Goal: Register for event/course

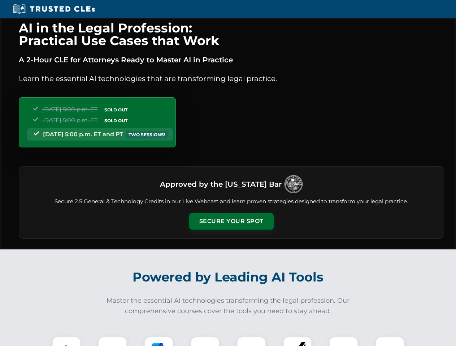
click at [231, 222] on button "Secure Your Spot" at bounding box center [231, 221] width 84 height 17
click at [66, 342] on img at bounding box center [66, 351] width 21 height 21
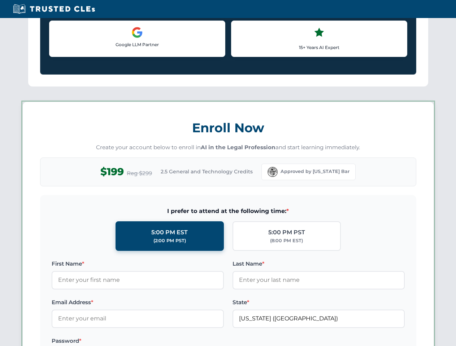
click at [159, 342] on label "Password *" at bounding box center [138, 341] width 172 height 9
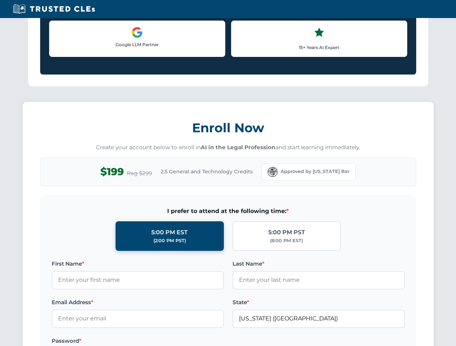
scroll to position [708, 0]
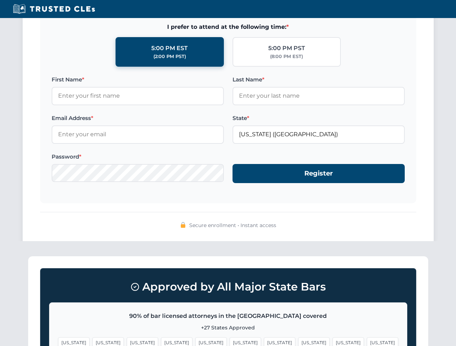
click at [332, 342] on span "[US_STATE]" at bounding box center [347, 343] width 31 height 10
